Goal: Information Seeking & Learning: Learn about a topic

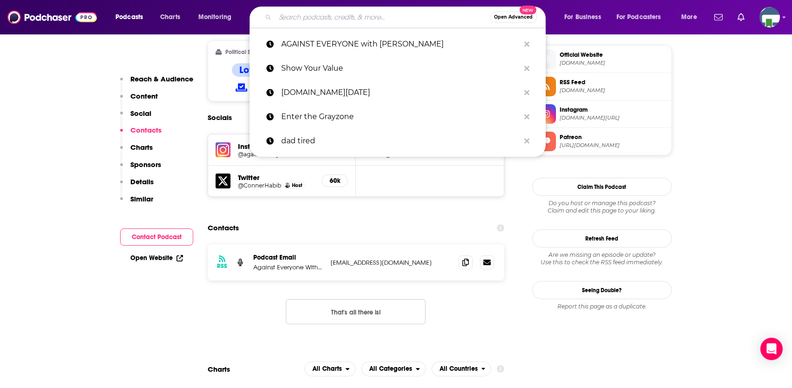
scroll to position [745, 0]
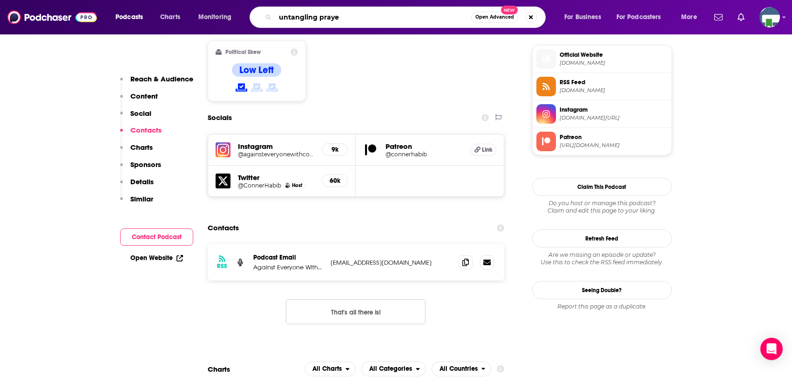
type input "untangling prayer"
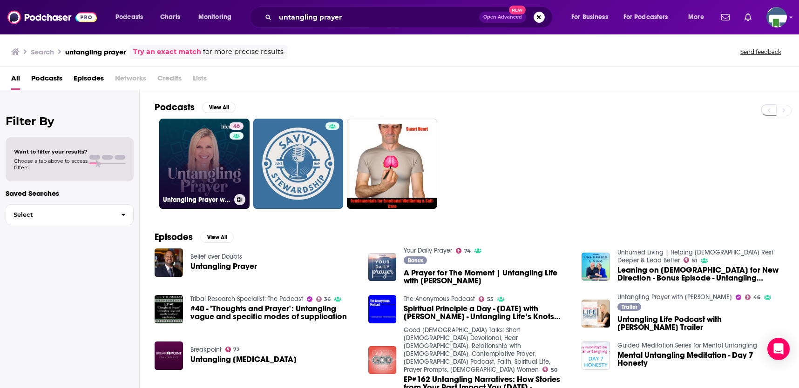
click at [213, 166] on link "46 Untangling Prayer with [PERSON_NAME]" at bounding box center [204, 164] width 90 height 90
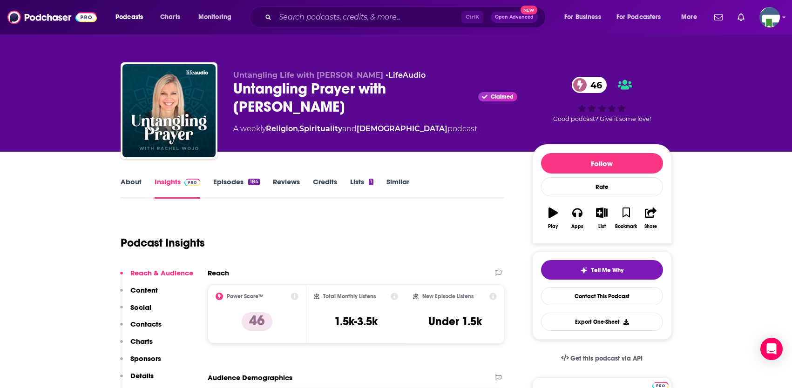
click at [138, 179] on link "About" at bounding box center [131, 187] width 21 height 21
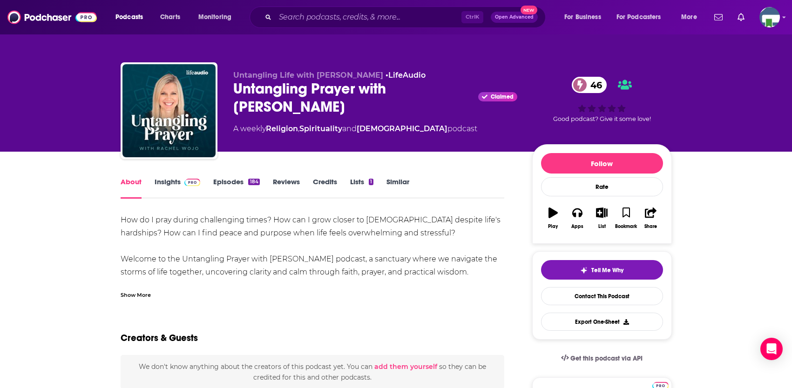
click at [18, 147] on div "Untangling Life with [PERSON_NAME] • LifeAudio Untangling Prayer with [PERSON_N…" at bounding box center [396, 76] width 792 height 152
click at [313, 19] on input "Search podcasts, credits, & more..." at bounding box center [368, 17] width 186 height 15
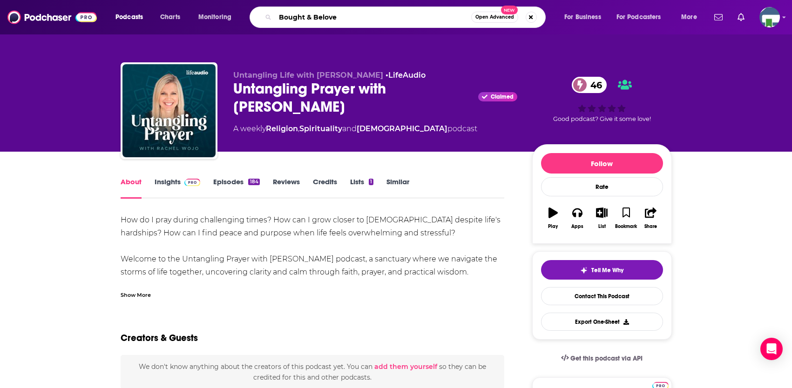
type input "Bought & Beloved"
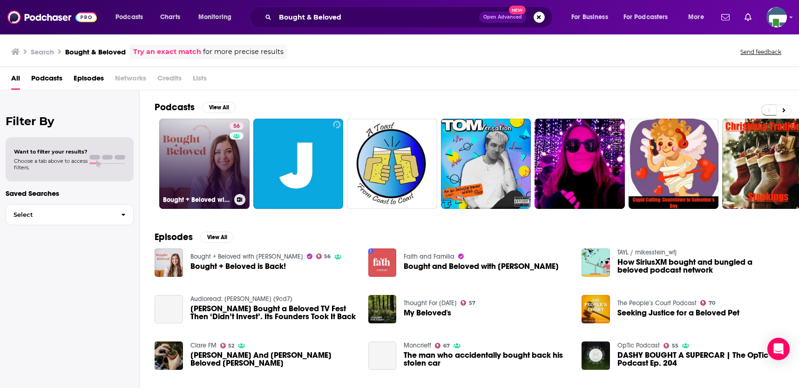
click at [214, 151] on link "56 Bought + Beloved with [PERSON_NAME]" at bounding box center [204, 164] width 90 height 90
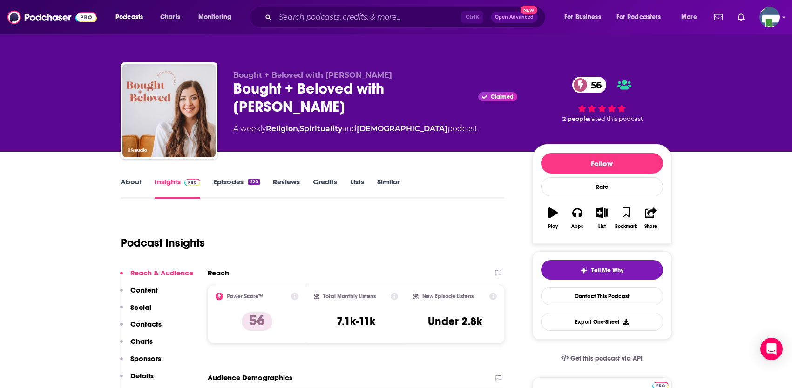
drag, startPoint x: 16, startPoint y: 212, endPoint x: 15, endPoint y: 207, distance: 5.6
